Goal: Information Seeking & Learning: Learn about a topic

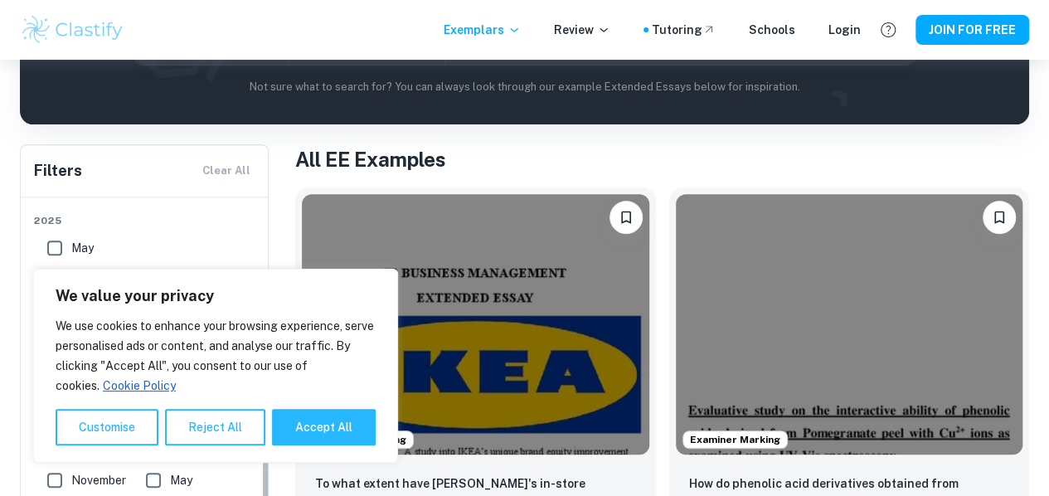
scroll to position [249, 0]
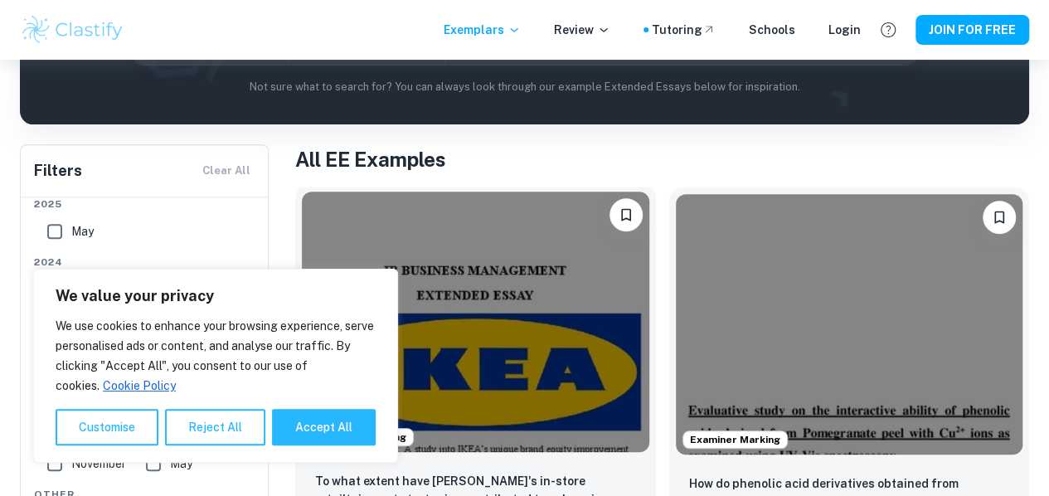
drag, startPoint x: 338, startPoint y: 436, endPoint x: 349, endPoint y: 430, distance: 12.2
click at [338, 436] on button "Accept All" at bounding box center [324, 427] width 104 height 36
checkbox input "true"
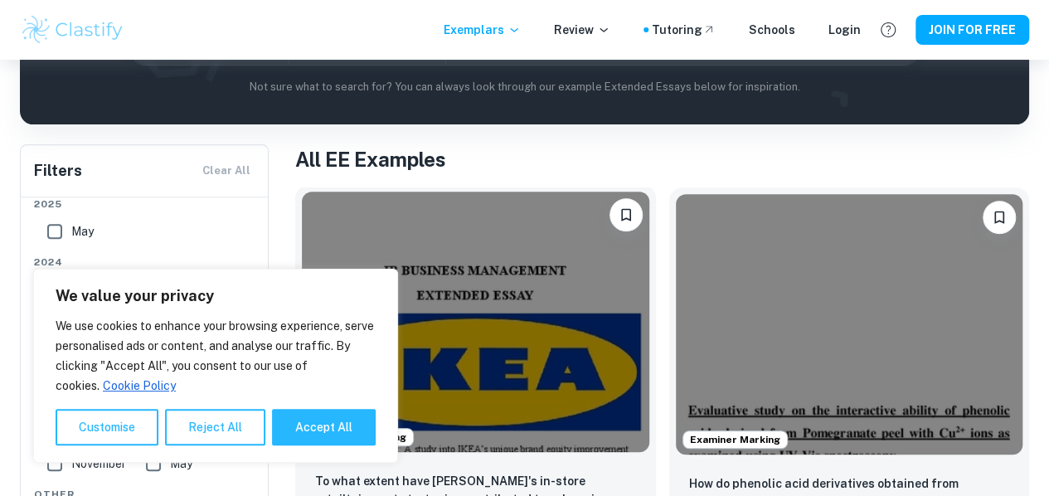
checkbox input "true"
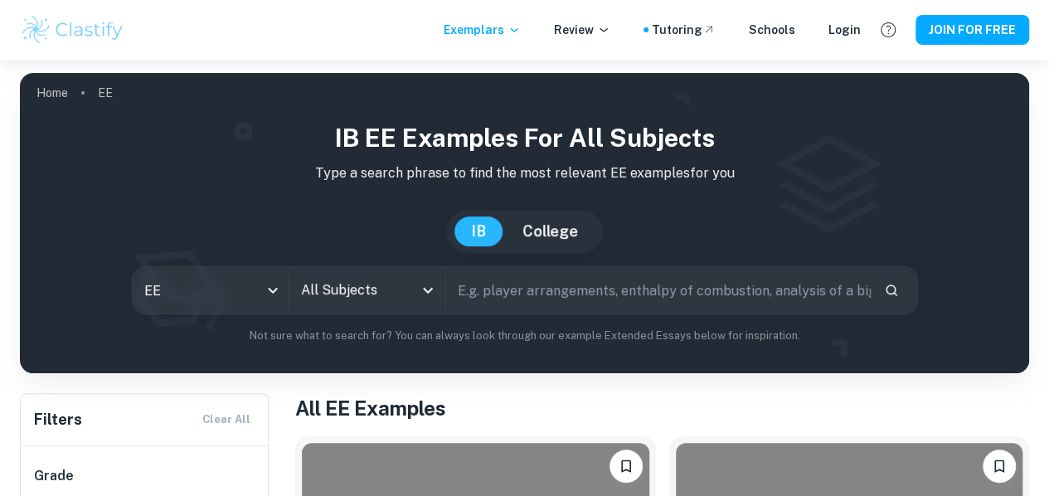
scroll to position [83, 0]
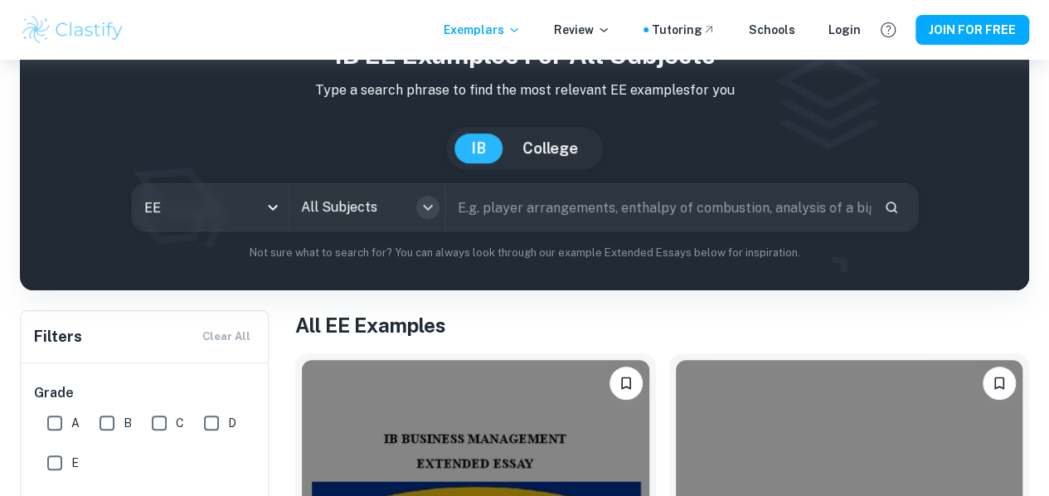
click at [429, 215] on icon "Open" at bounding box center [428, 207] width 20 height 20
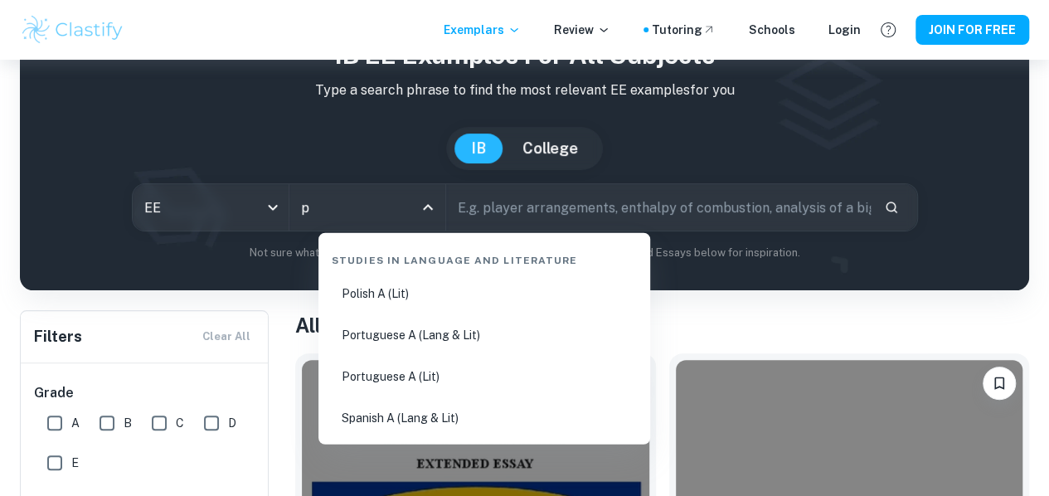
type input "ps"
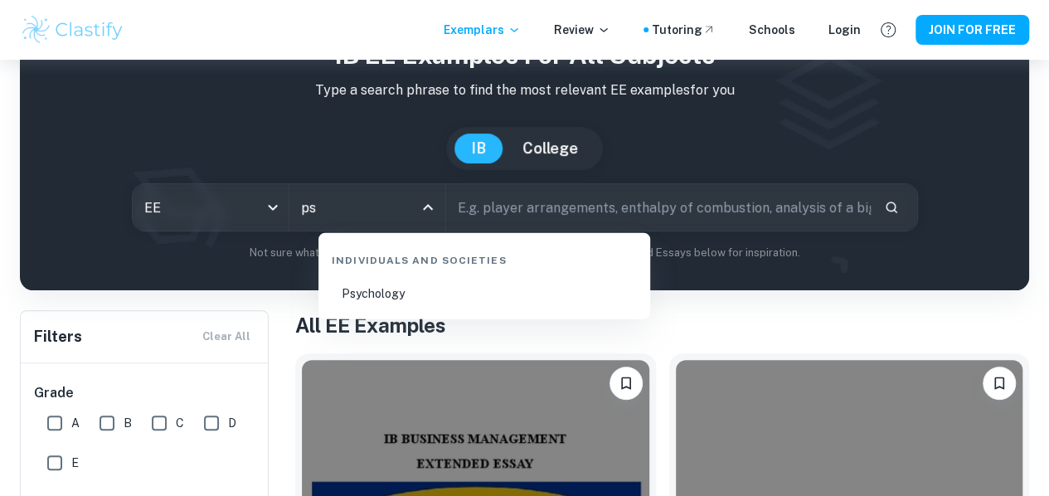
click at [440, 287] on li "Psychology" at bounding box center [484, 293] width 318 height 38
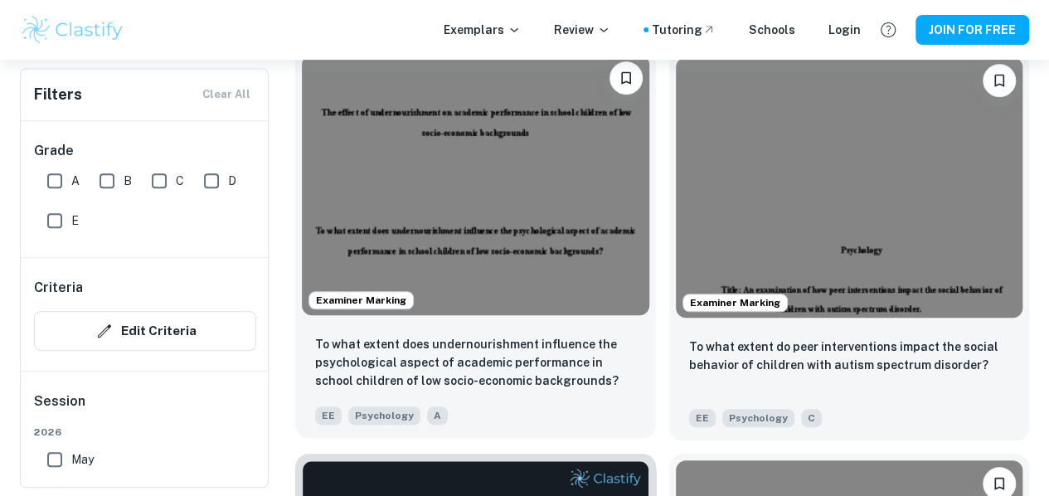
scroll to position [663, 0]
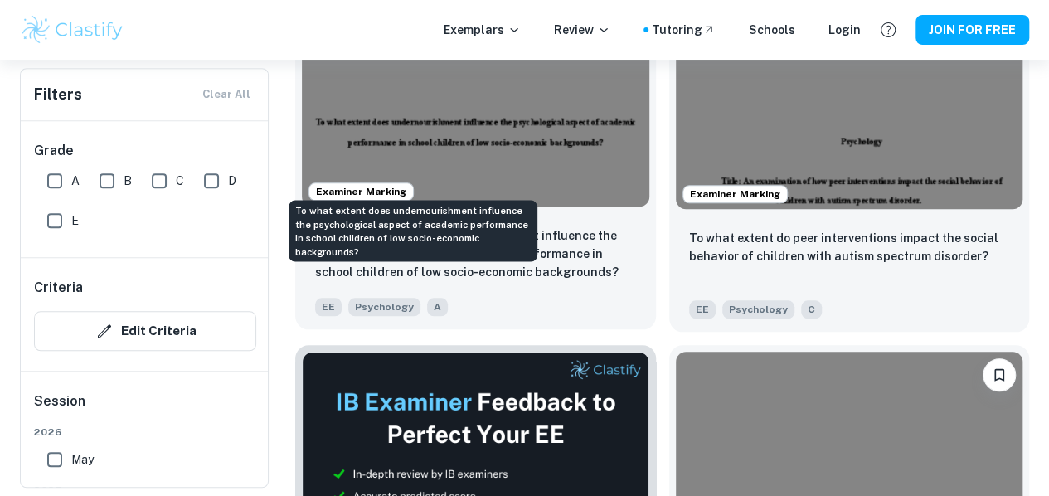
click at [451, 226] on p "To what extent does undernourishment influence the psychological aspect of acad…" at bounding box center [475, 253] width 321 height 55
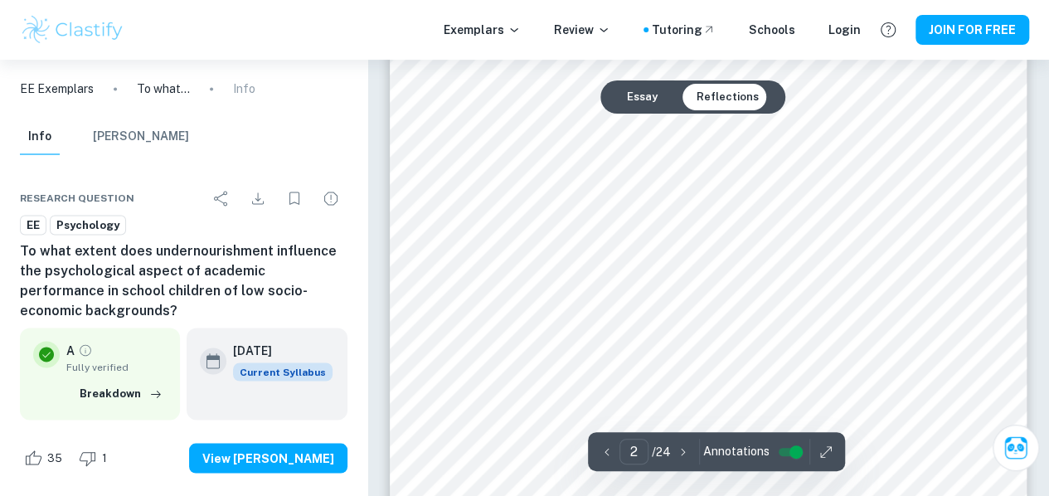
scroll to position [1409, 0]
click at [631, 101] on button "Essay" at bounding box center [641, 97] width 57 height 27
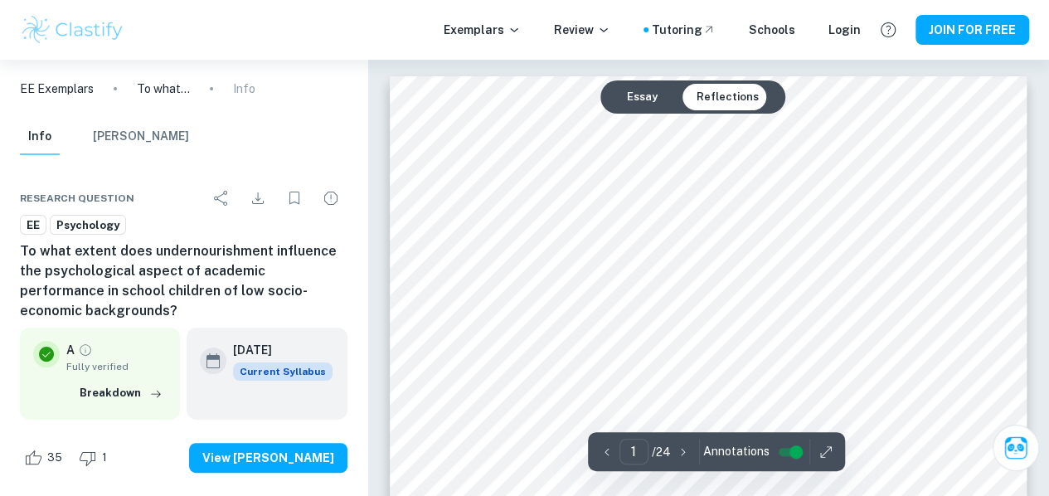
click at [633, 100] on button "Essay" at bounding box center [641, 97] width 57 height 27
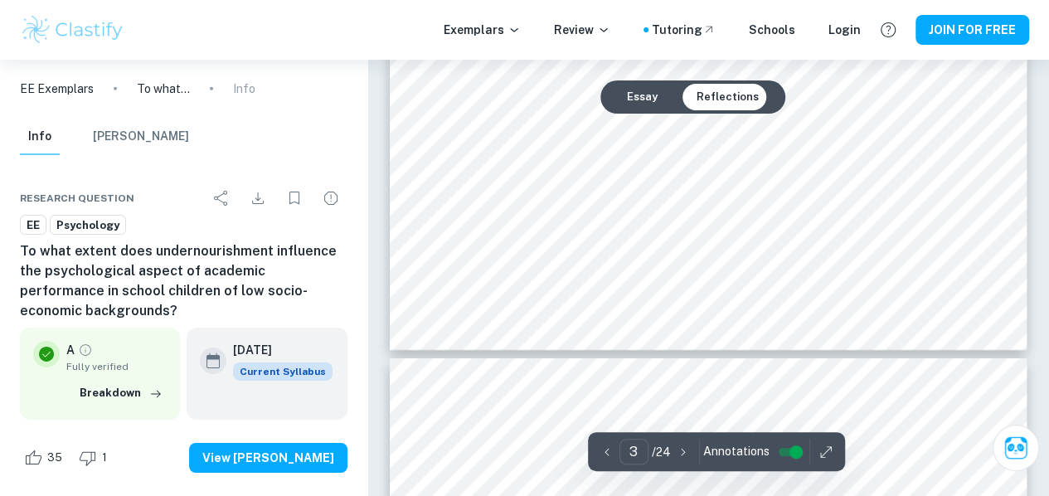
type input "4"
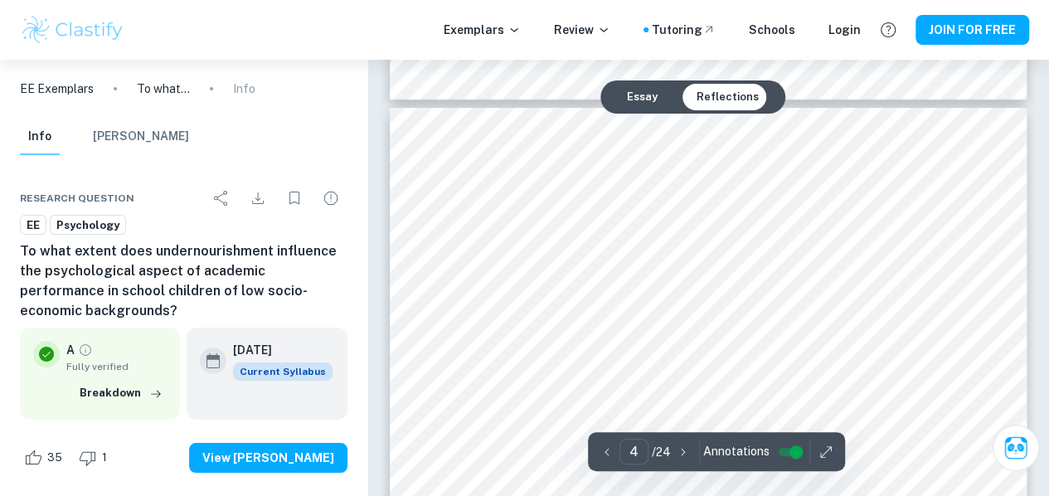
drag, startPoint x: 564, startPoint y: 263, endPoint x: 613, endPoint y: 271, distance: 50.4
click at [613, 271] on div at bounding box center [717, 269] width 462 height 30
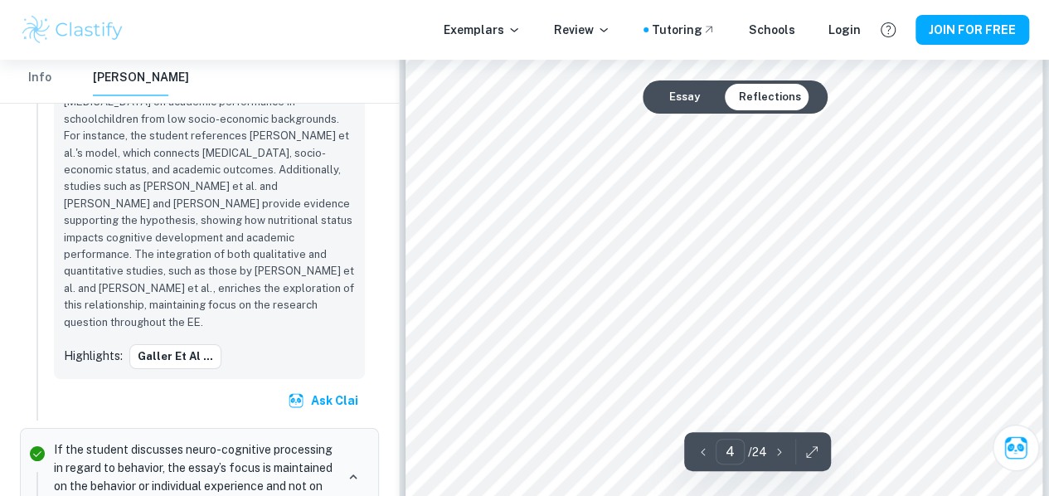
scroll to position [3150, 0]
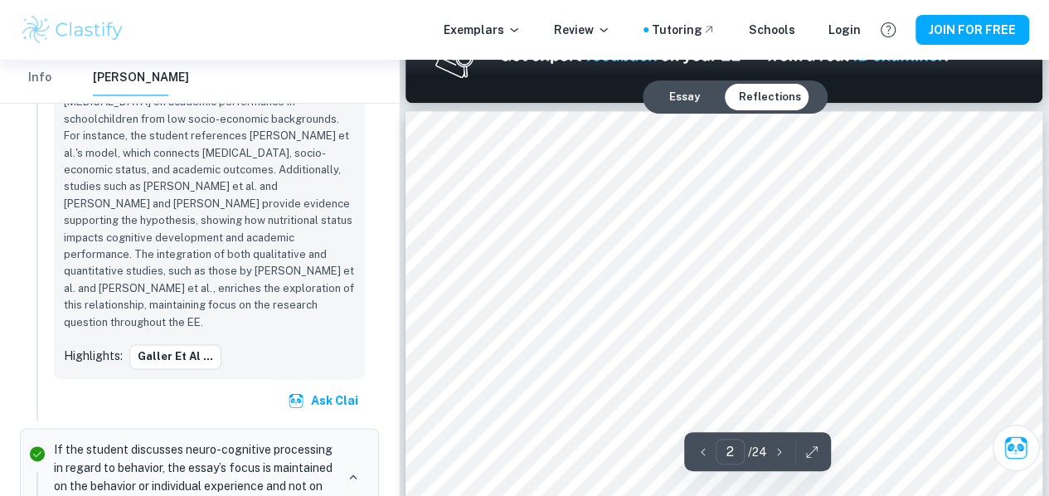
type input "1"
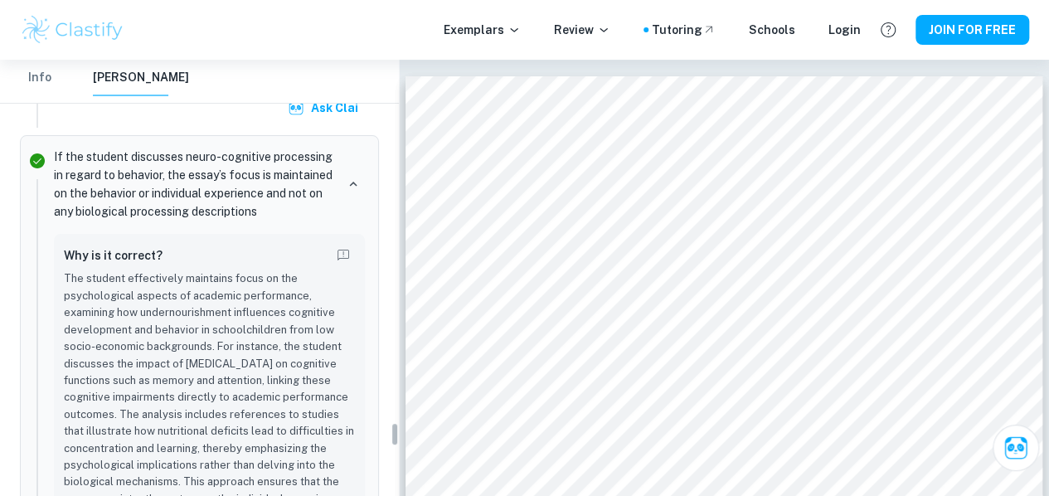
scroll to position [6026, 0]
